Goal: Task Accomplishment & Management: Use online tool/utility

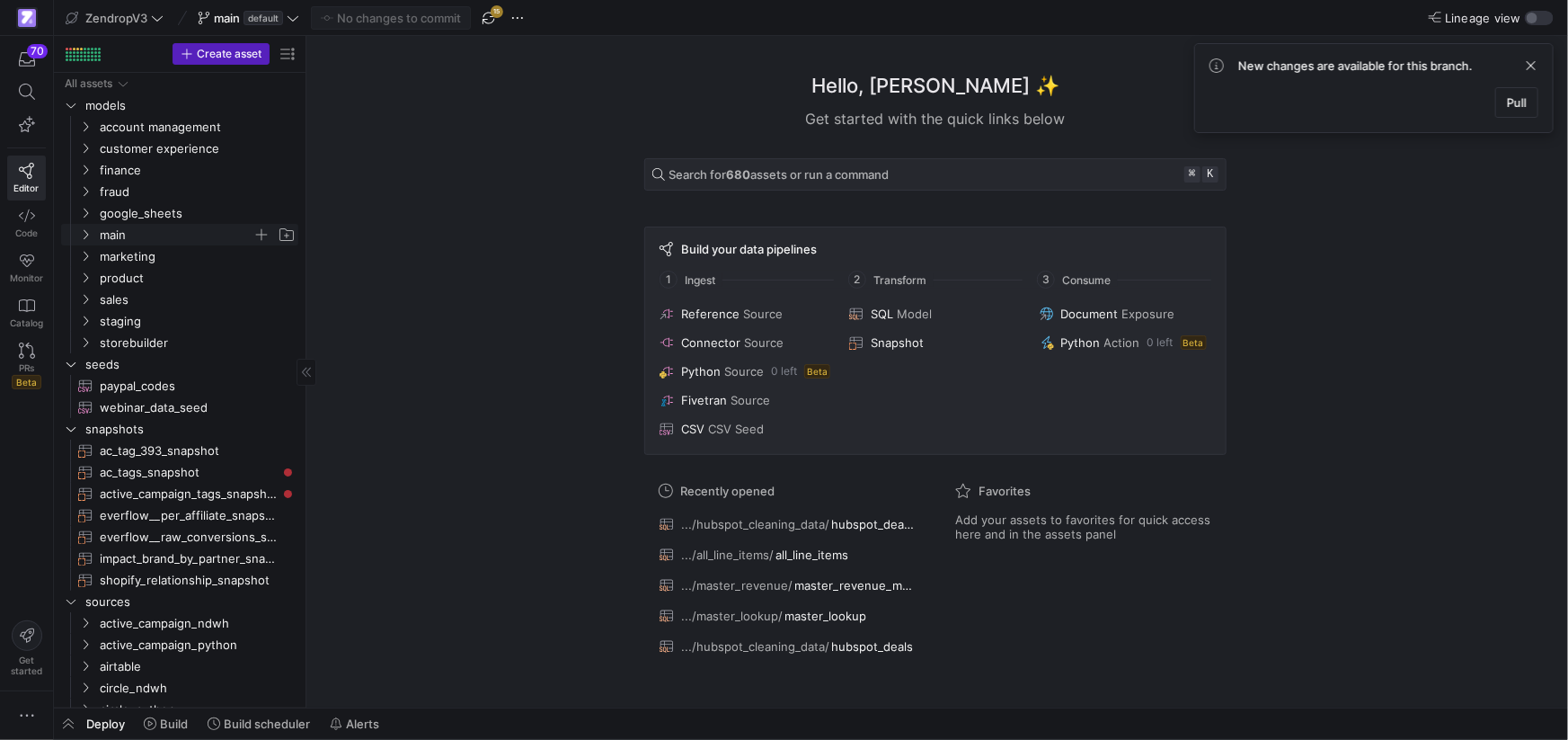
click at [87, 228] on y42-icon "Press SPACE to select this row." at bounding box center [85, 234] width 14 height 14
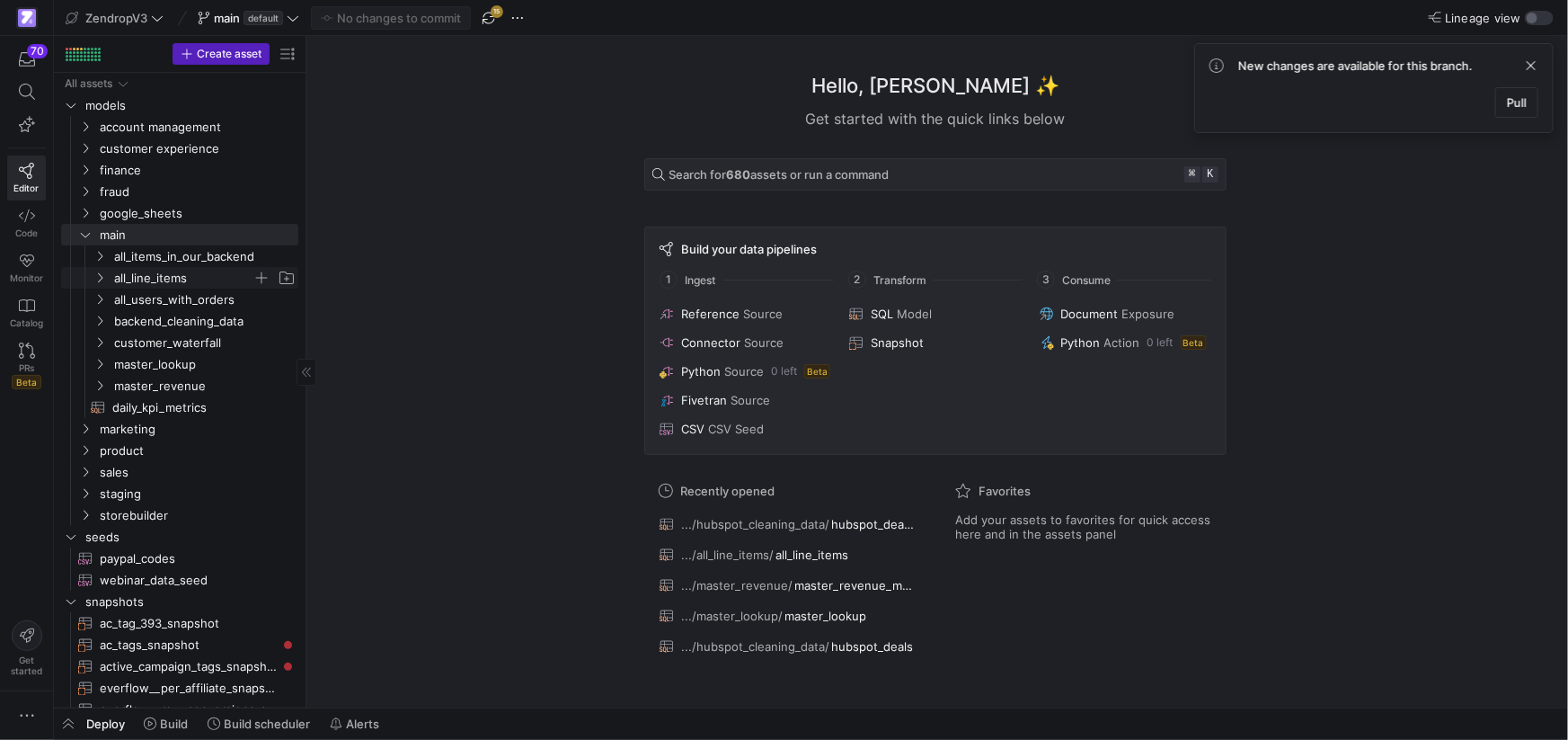
click at [102, 280] on icon "Press SPACE to select this row." at bounding box center [99, 277] width 13 height 11
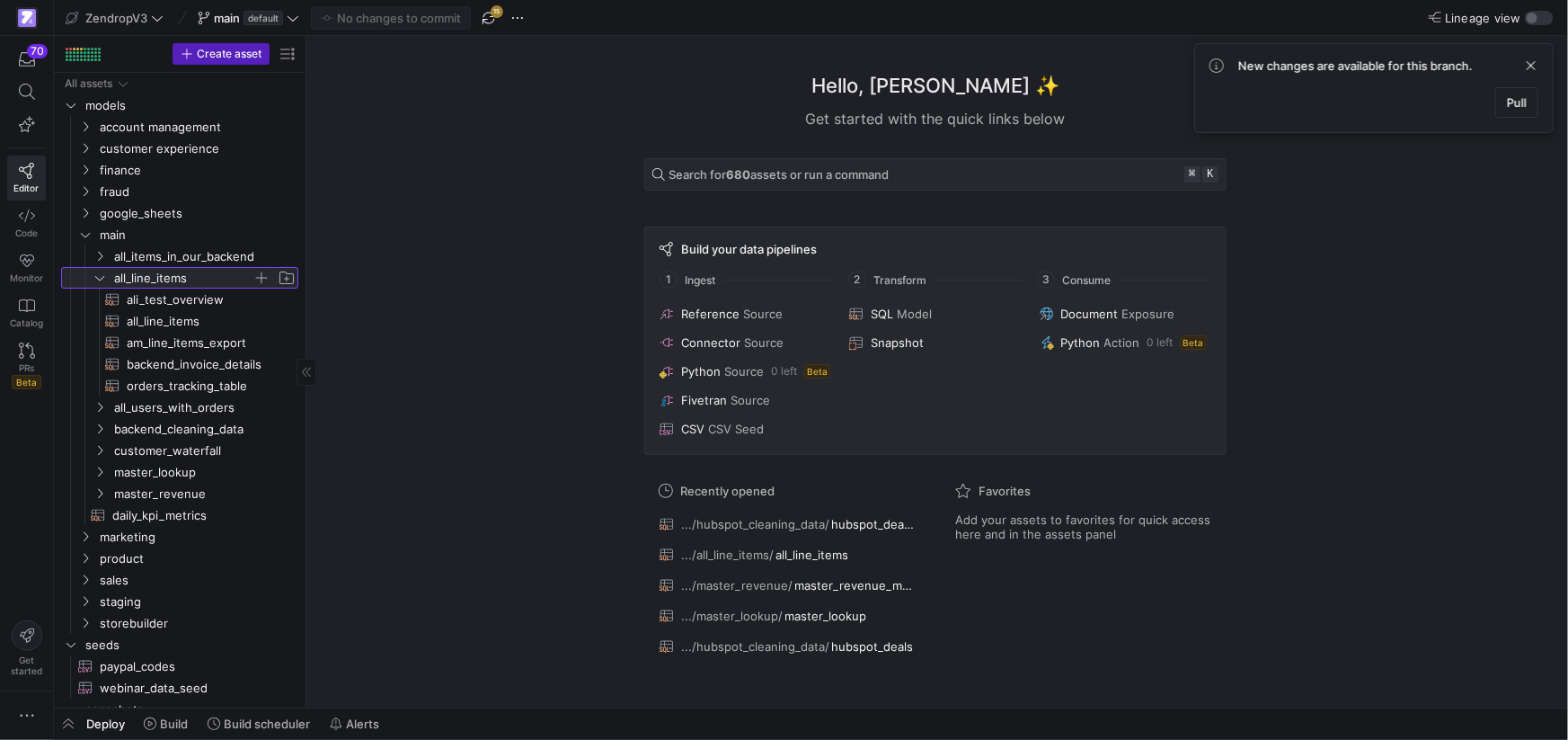
click at [102, 280] on icon at bounding box center [99, 277] width 13 height 11
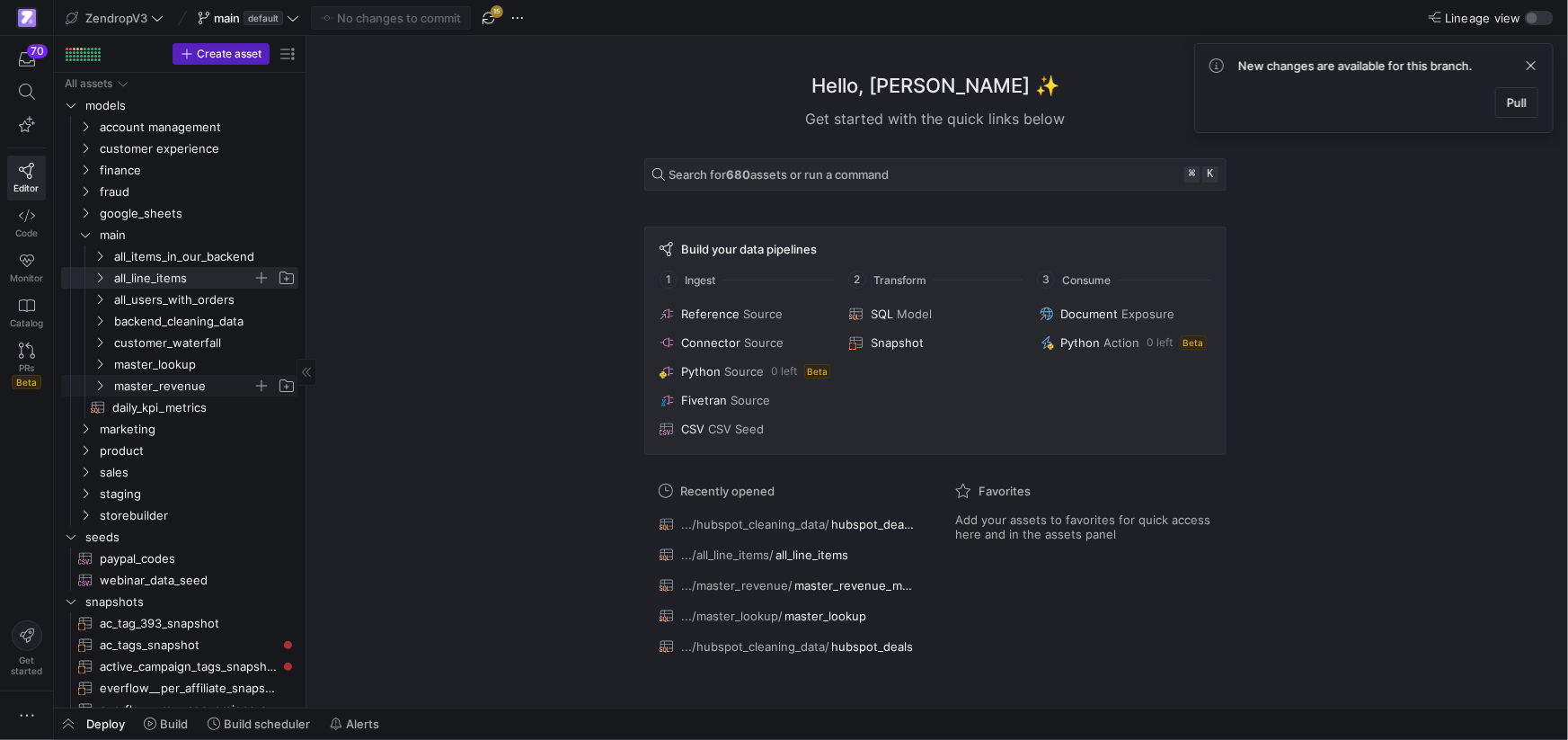
click at [101, 382] on icon "Press SPACE to select this row." at bounding box center [99, 385] width 13 height 11
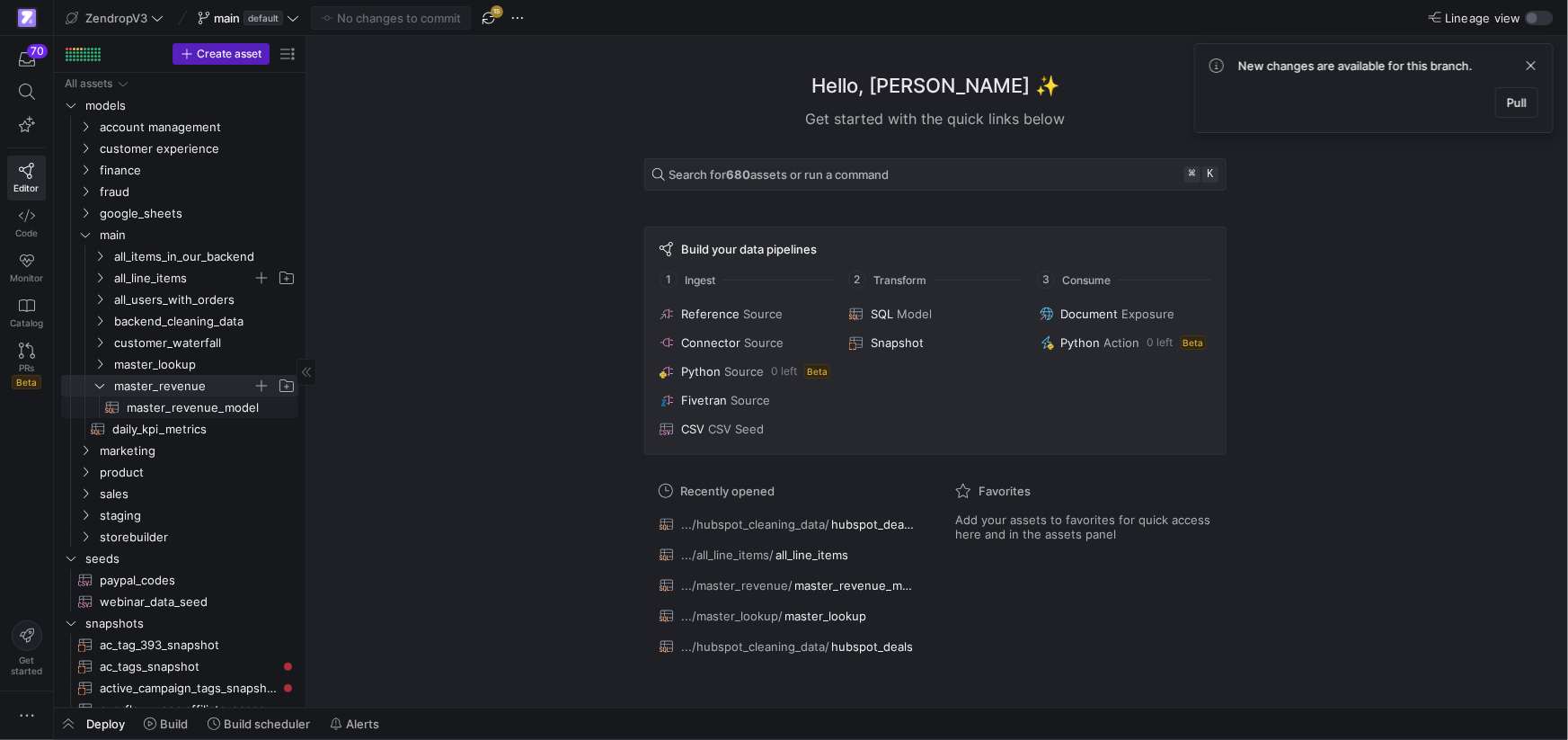
click at [145, 406] on span "master_revenue_model​​​​​​​​​​" at bounding box center [202, 407] width 151 height 20
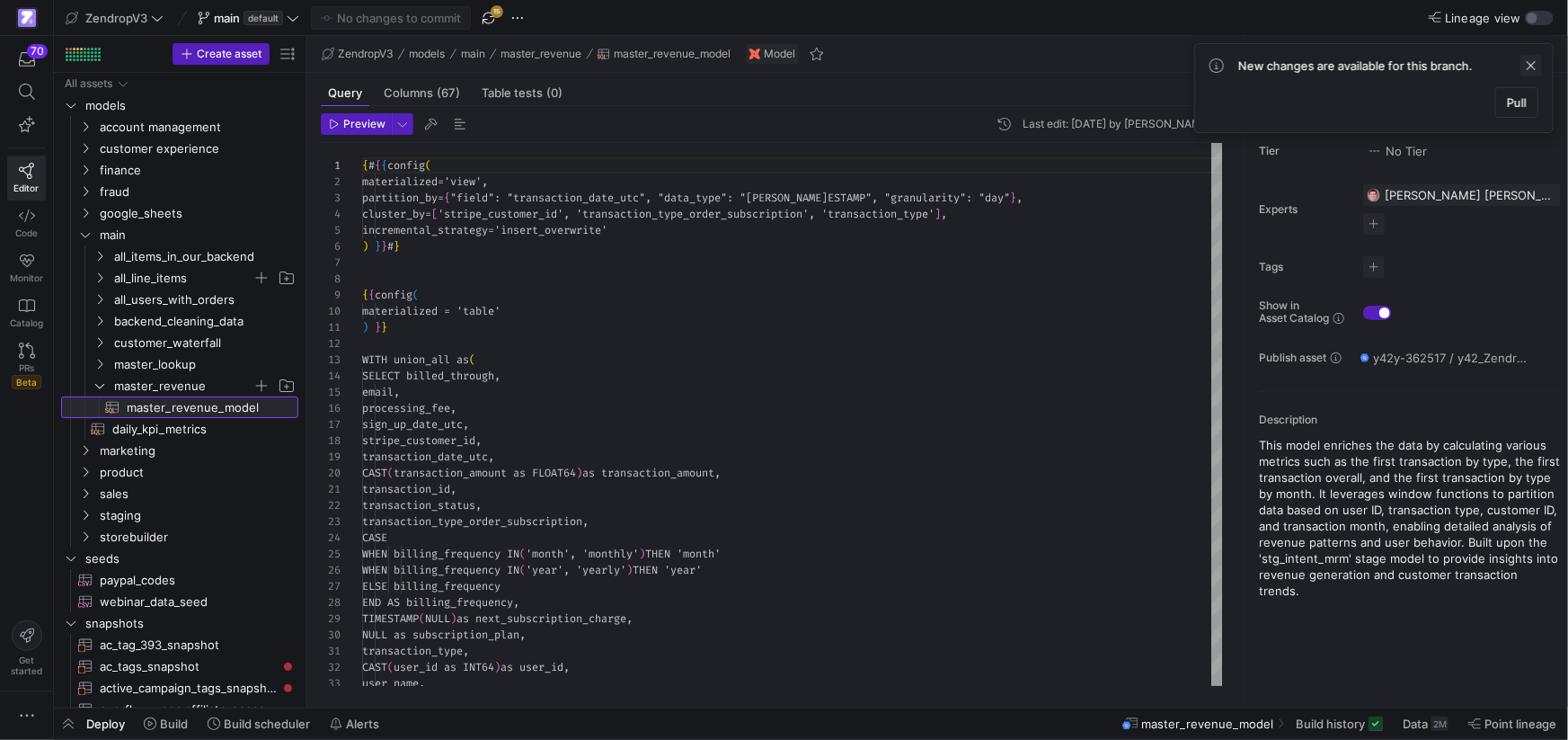
scroll to position [162, 0]
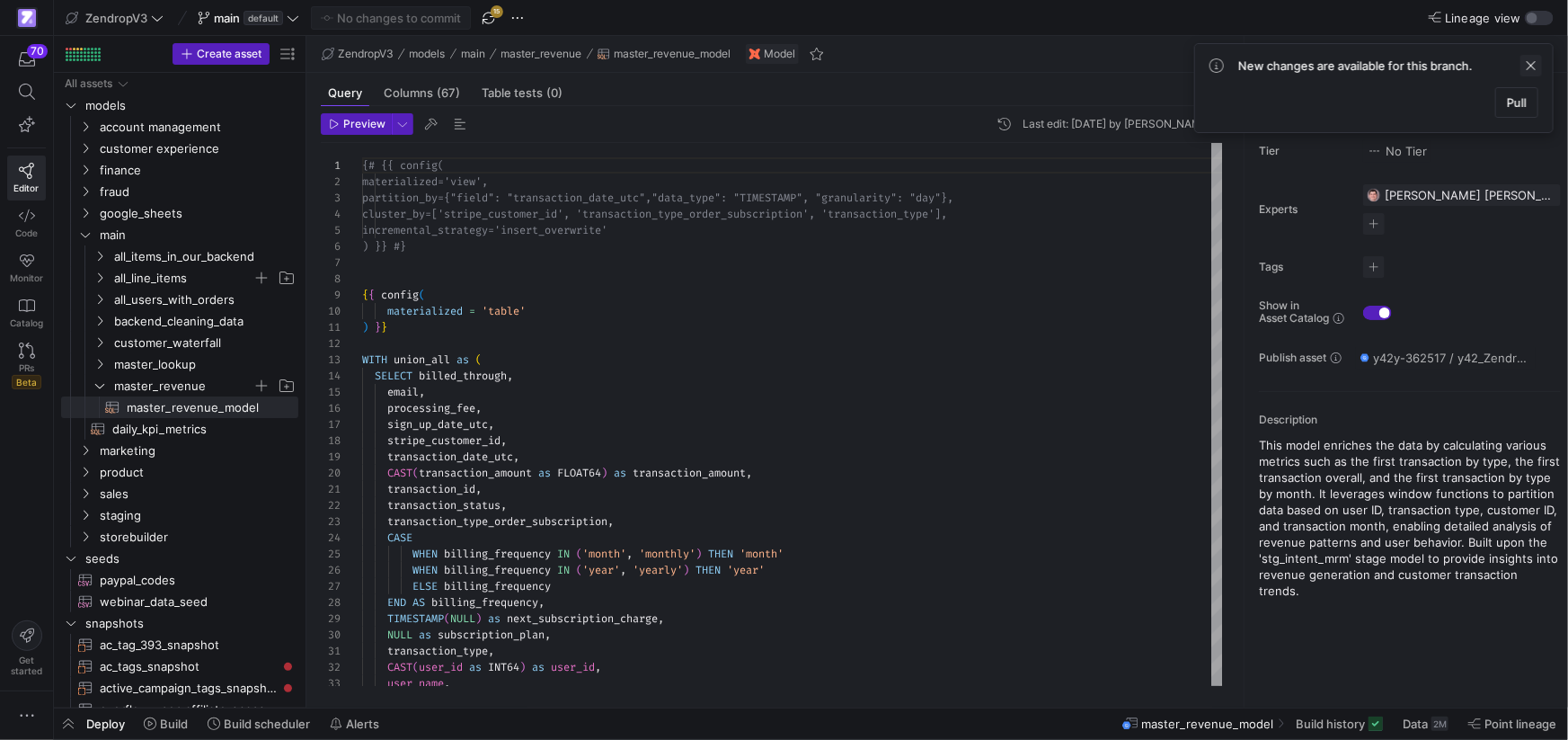
click at [1537, 67] on span at bounding box center [1531, 66] width 21 height 21
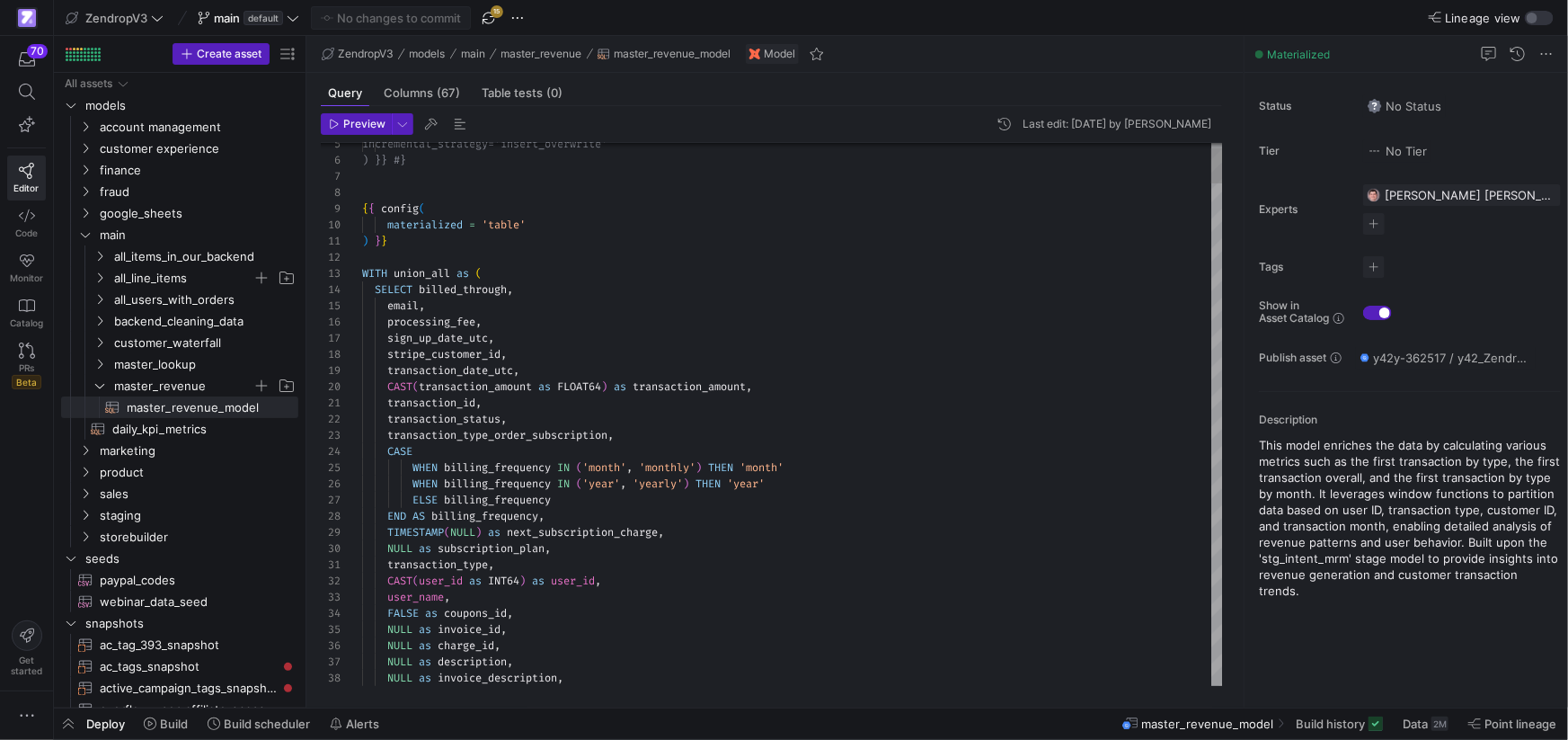
drag, startPoint x: 478, startPoint y: 369, endPoint x: 506, endPoint y: 370, distance: 28.0
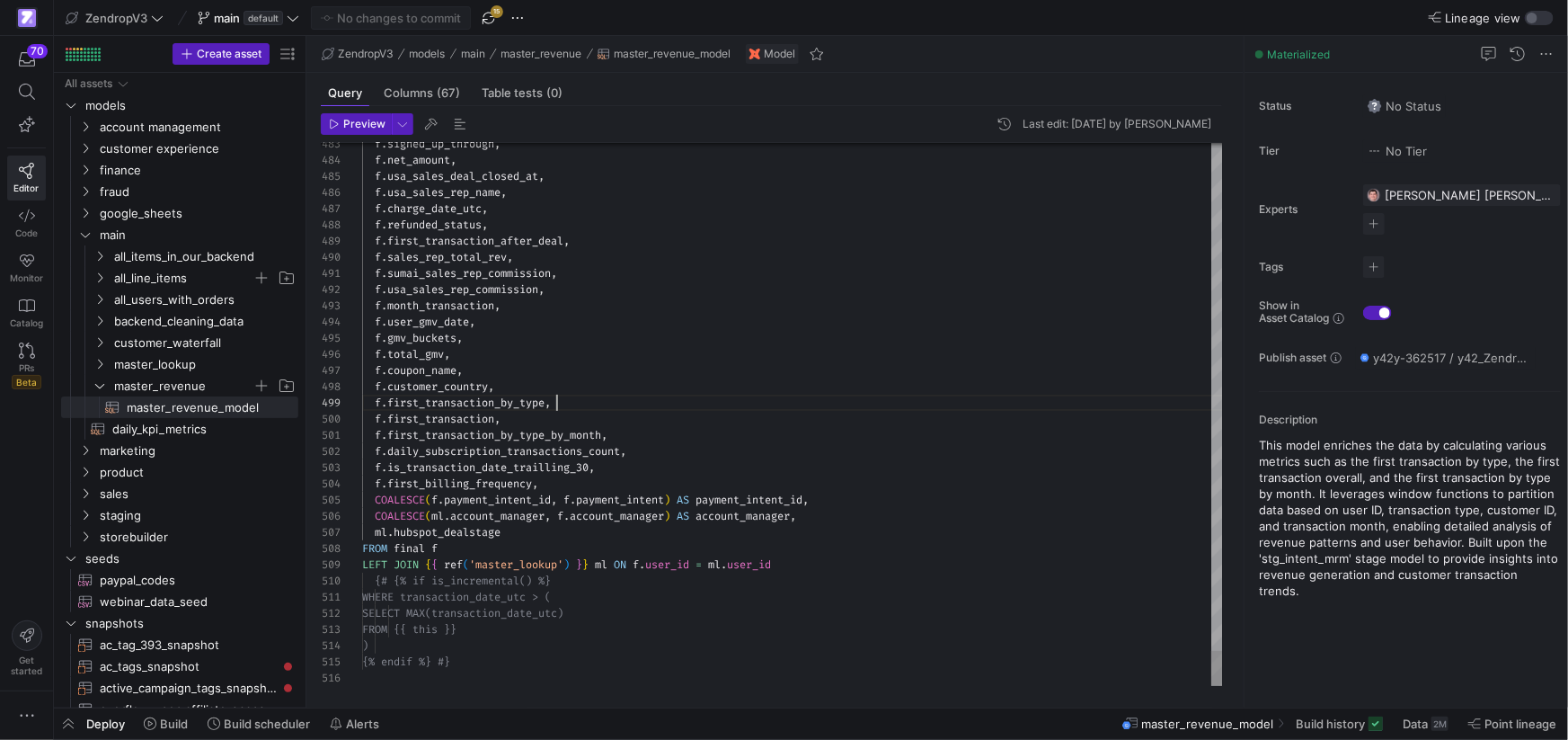
type textarea "f.first_transaction_by_type_by_month, f.daily_subscription_transactions_count, …"
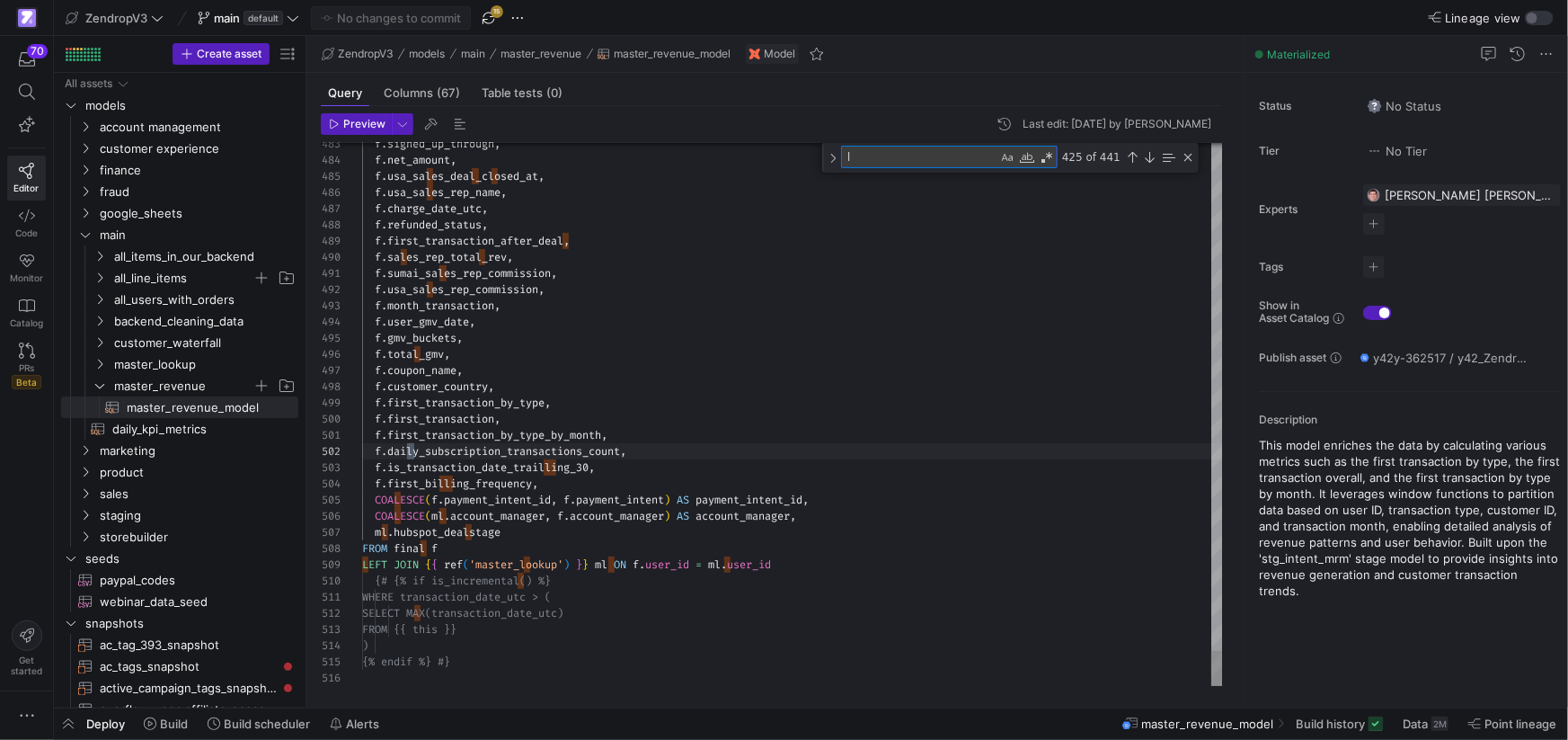
type textarea "la"
type textarea "ORDER BY transaction_date_utc ) ELSE CAST(NULL as TIMESTAMP) END as last_transa…"
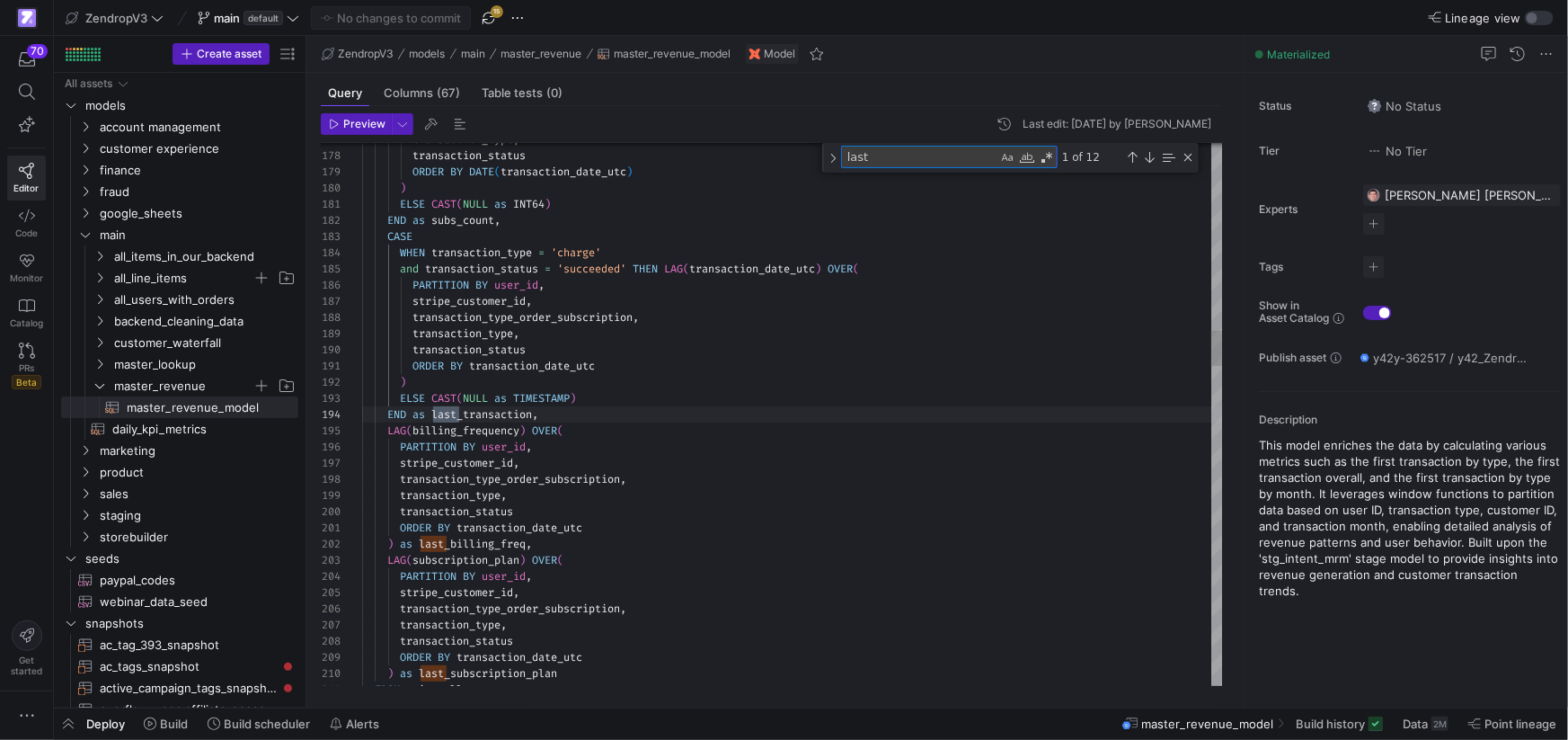
scroll to position [162, 97]
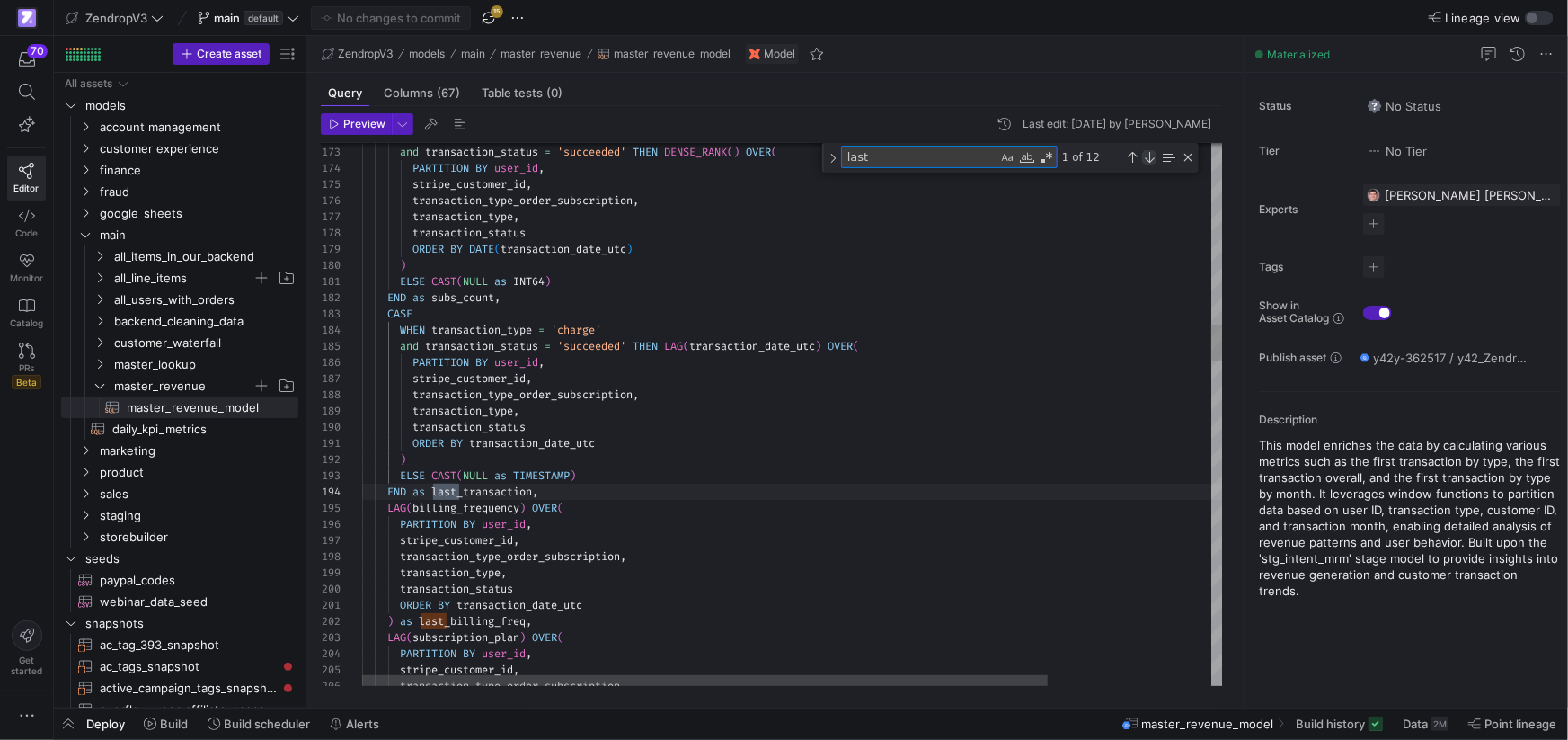
type textarea "last"
click at [1149, 160] on div "Next Match (Enter)" at bounding box center [1149, 157] width 14 height 14
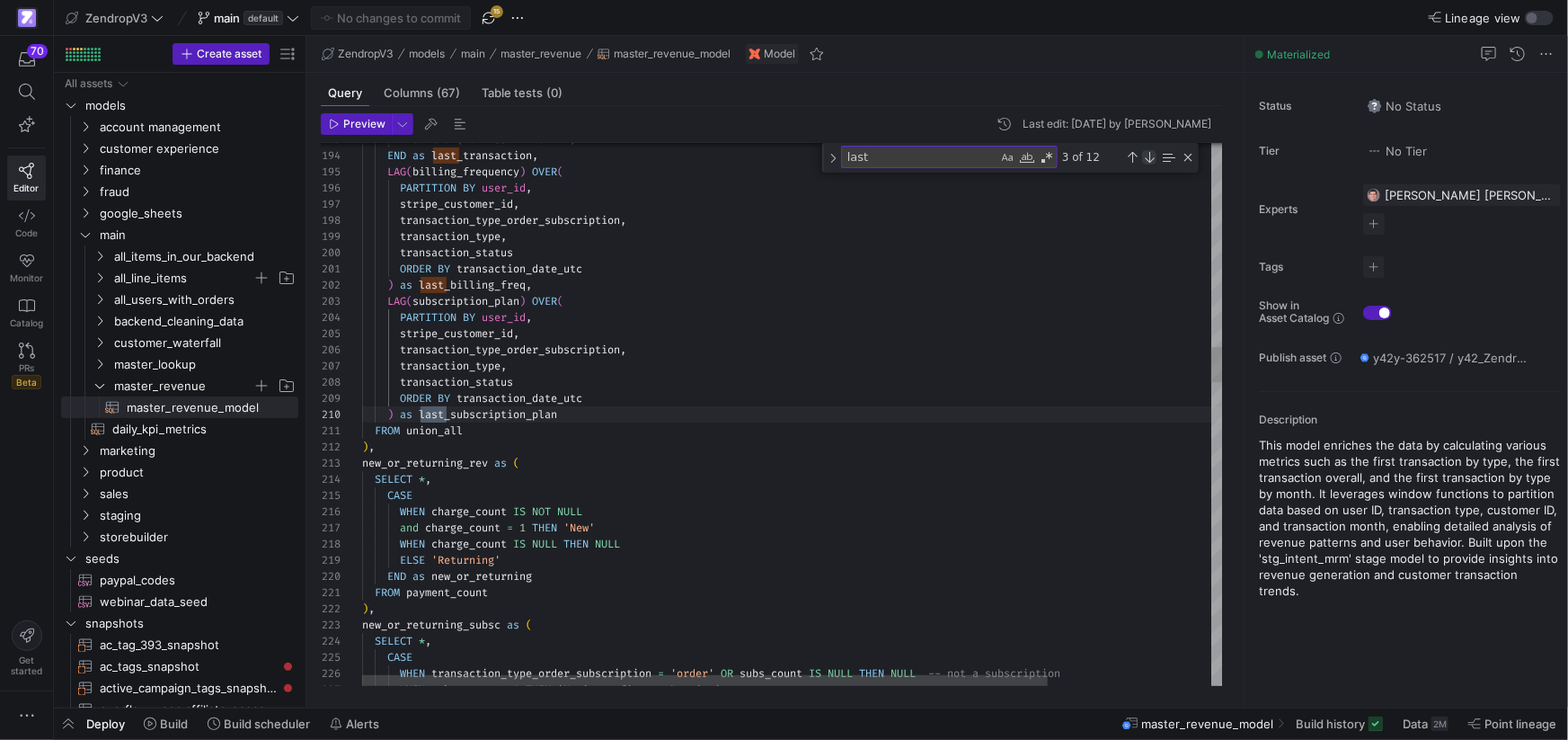
click at [1149, 160] on div "Next Match (Enter)" at bounding box center [1149, 157] width 14 height 14
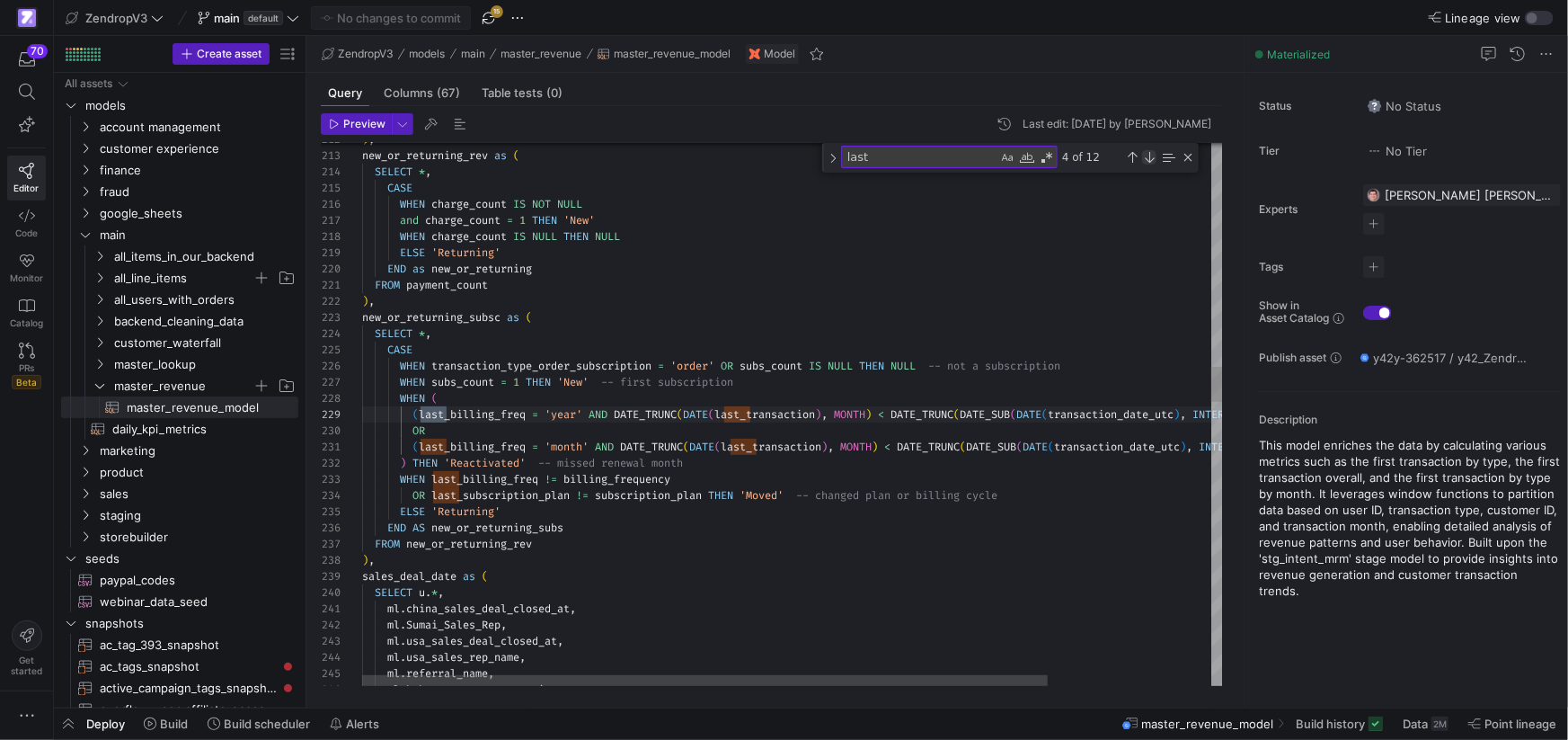
click at [1149, 160] on div "Next Match (Enter)" at bounding box center [1149, 157] width 14 height 14
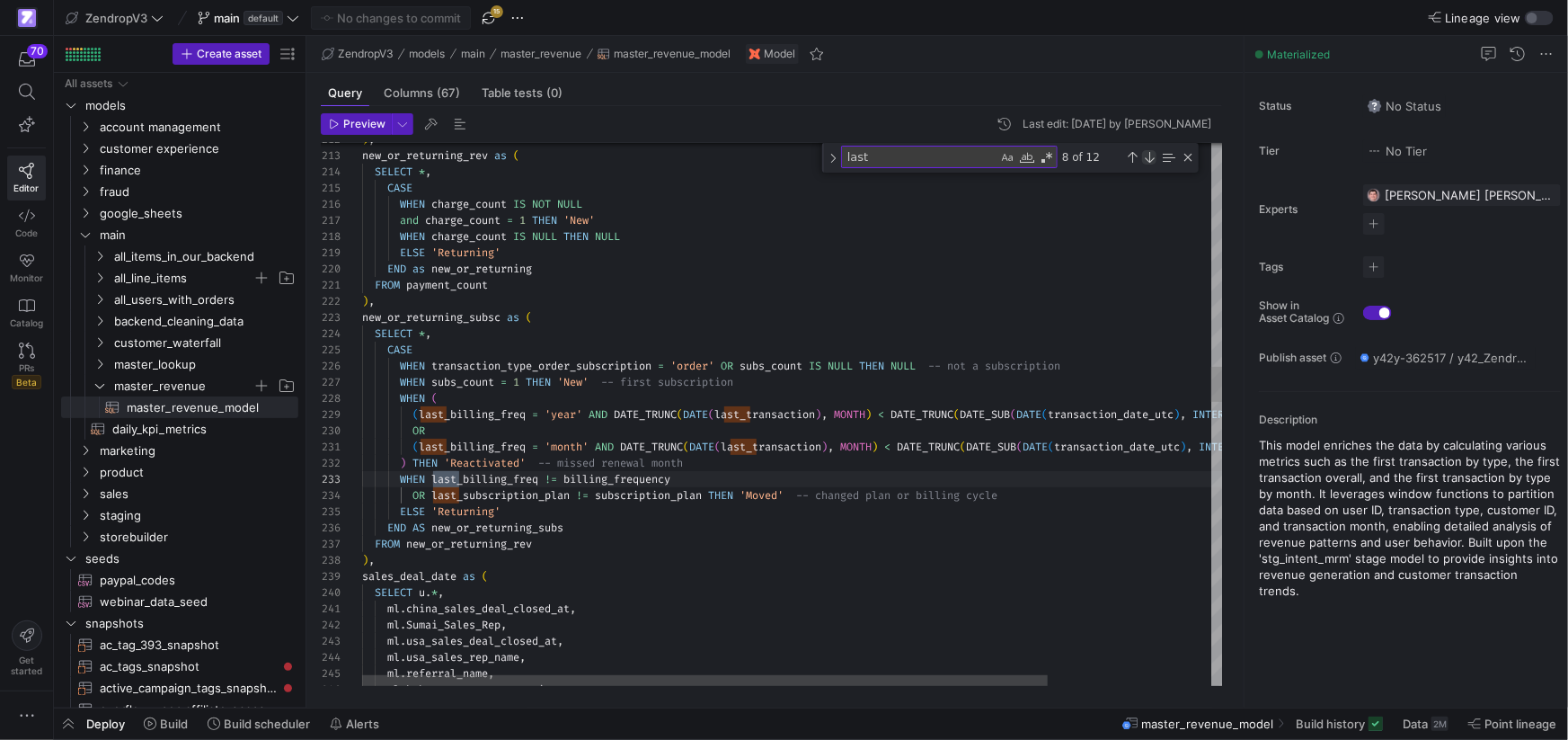
click at [1149, 160] on div "Next Match (Enter)" at bounding box center [1149, 157] width 14 height 14
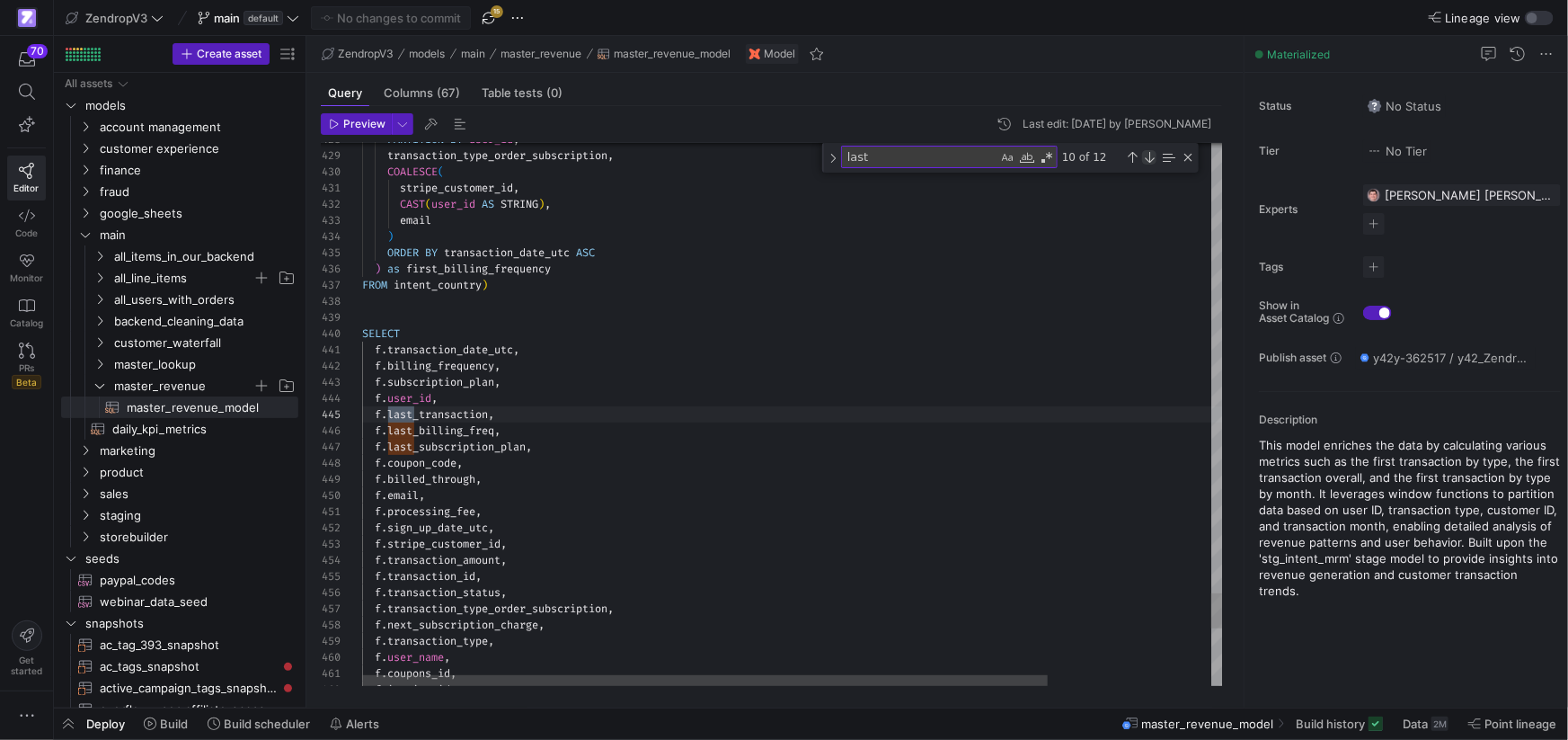
scroll to position [162, 52]
click at [1134, 159] on div "Previous Match (⇧Enter)" at bounding box center [1132, 157] width 14 height 14
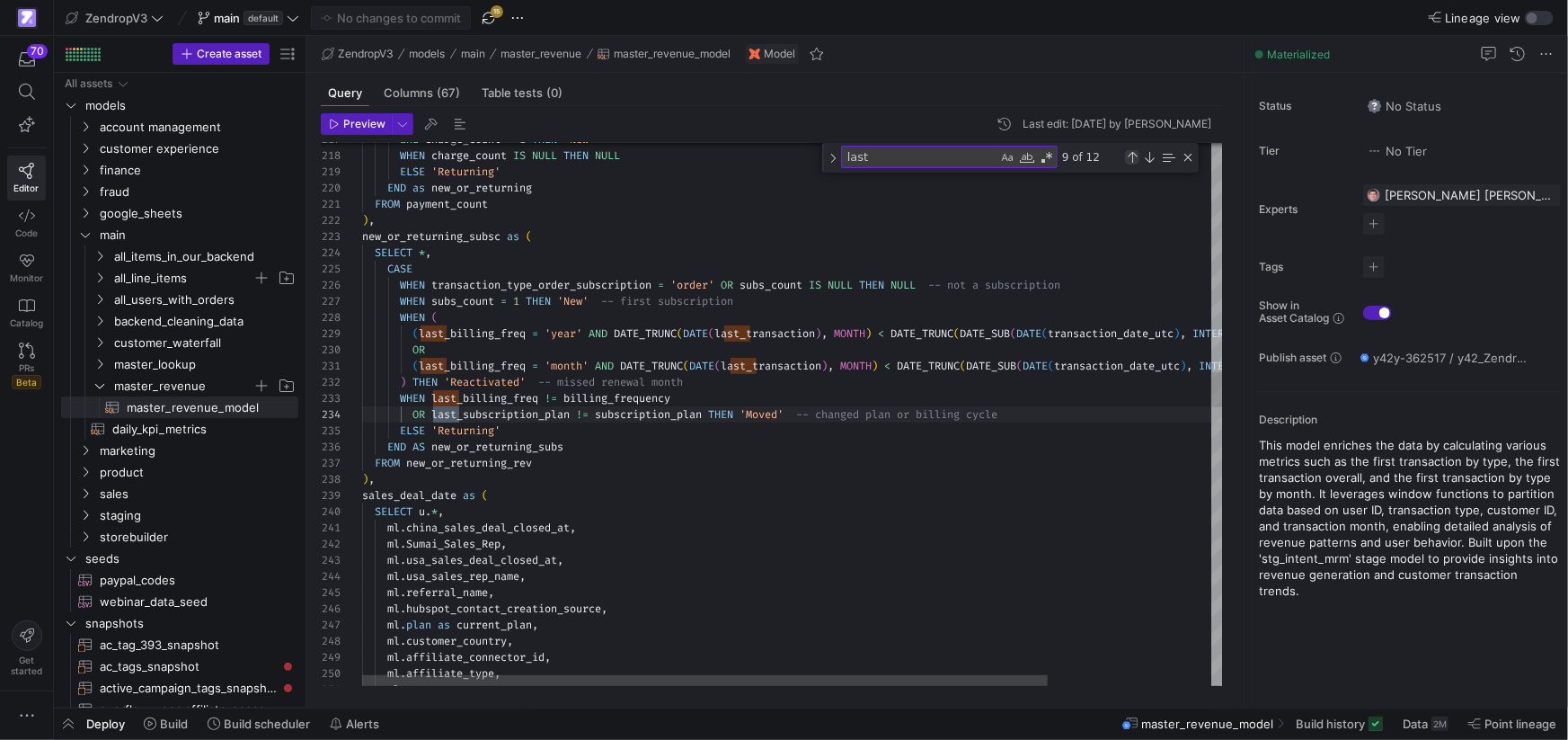
click at [1134, 159] on div "Previous Match (⇧Enter)" at bounding box center [1132, 157] width 14 height 14
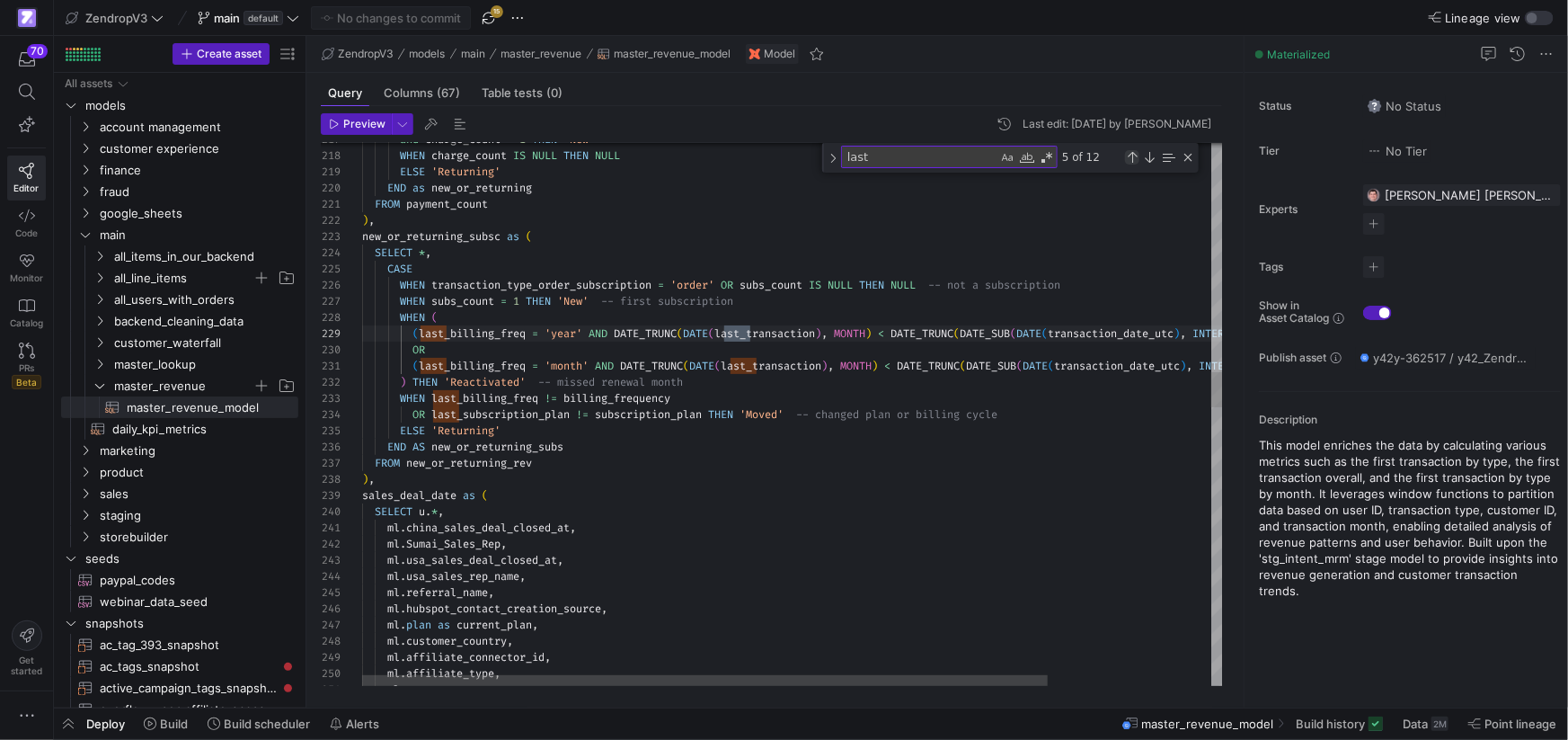
scroll to position [162, 84]
click at [1134, 159] on div "Previous Match (⇧Enter)" at bounding box center [1132, 157] width 14 height 14
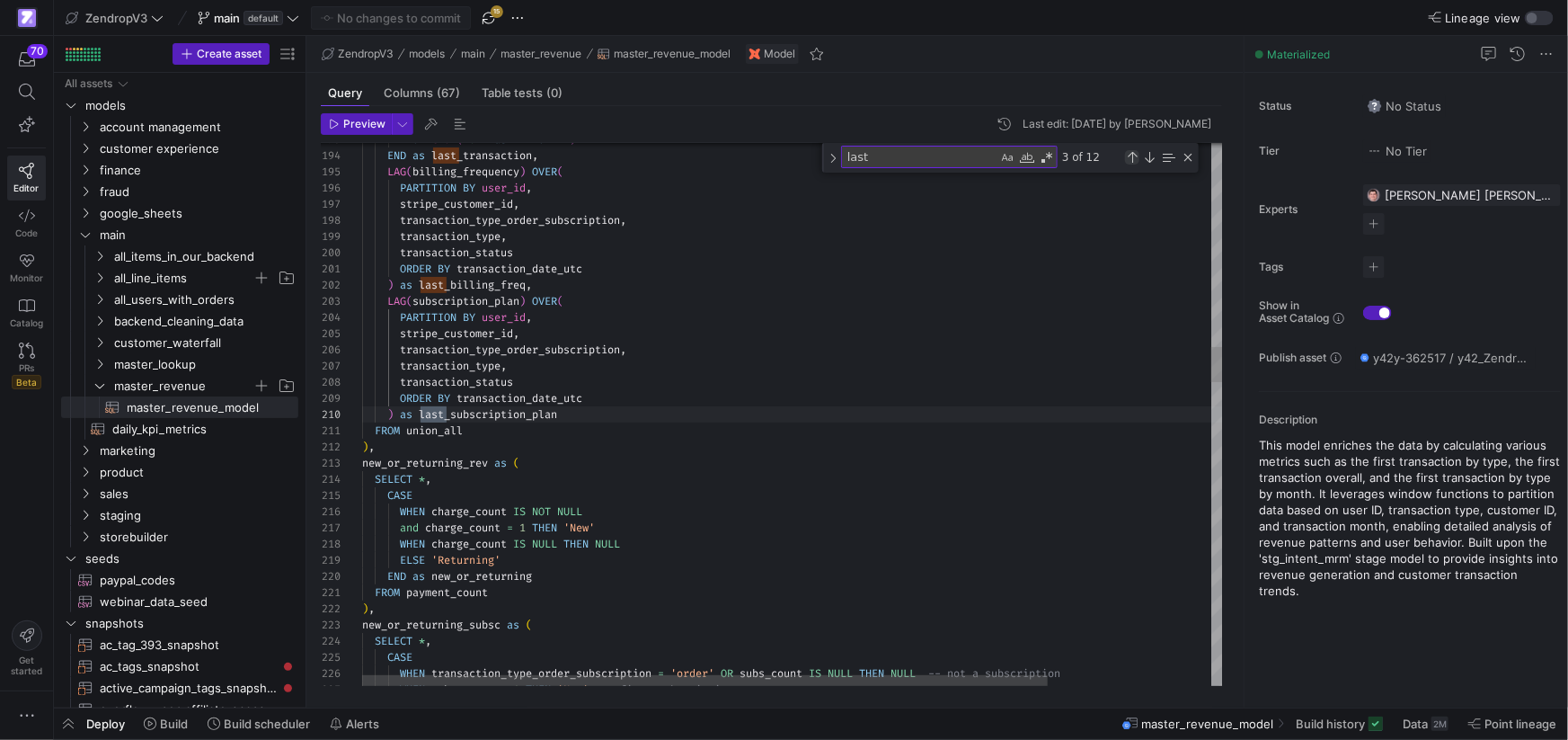
click at [1134, 159] on div "Previous Match (⇧Enter)" at bounding box center [1132, 157] width 14 height 14
type textarea "f.transaction_date_utc, f.billing_frequency, f.subscription_plan, f.user_id, f.…"
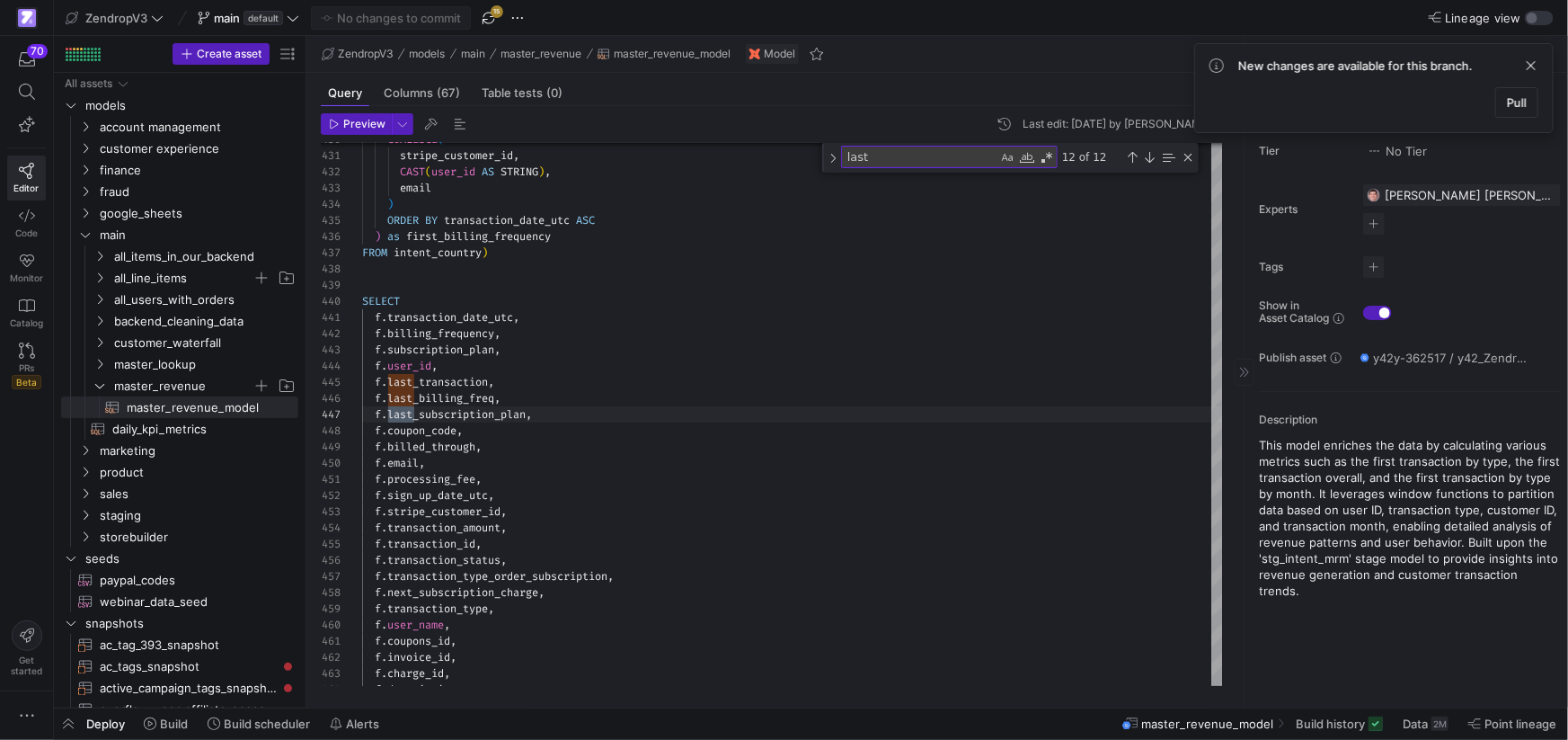
click at [1533, 69] on span at bounding box center [1531, 66] width 21 height 21
